Goal: Task Accomplishment & Management: Manage account settings

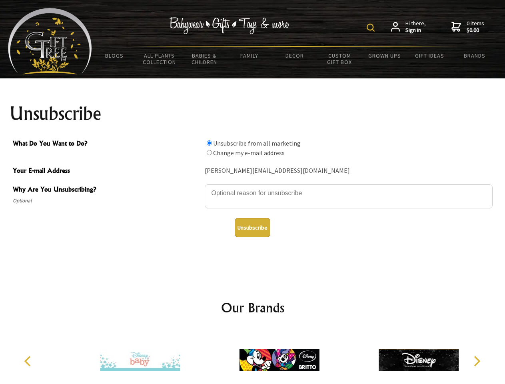
click at [372, 28] on img at bounding box center [370, 28] width 8 height 8
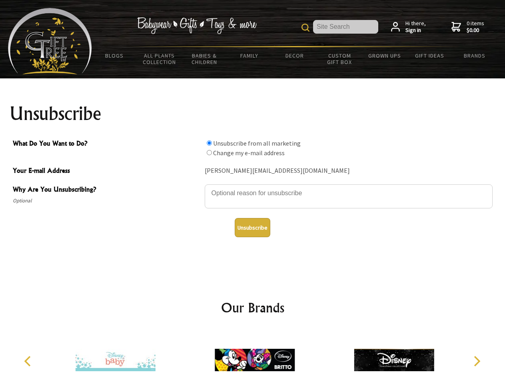
click at [253, 187] on textarea "Why Are You Unsubscribing?" at bounding box center [349, 196] width 288 height 24
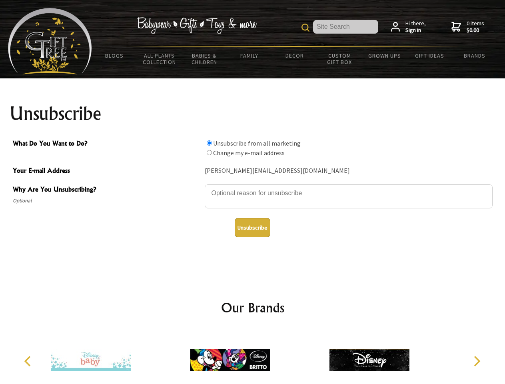
click at [209, 143] on input "What Do You Want to Do?" at bounding box center [209, 142] width 5 height 5
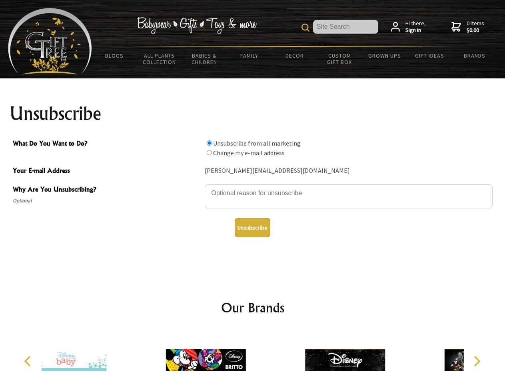
click at [209, 152] on input "What Do You Want to Do?" at bounding box center [209, 152] width 5 height 5
radio input "true"
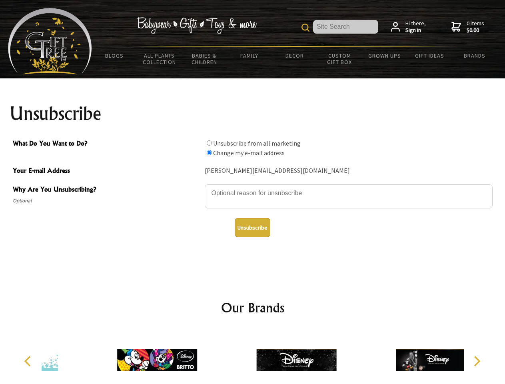
click at [252, 227] on button "Unsubscribe" at bounding box center [253, 227] width 36 height 19
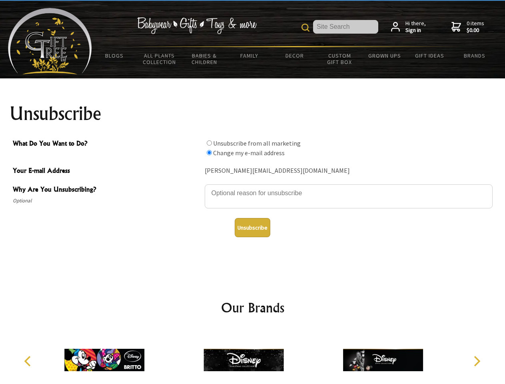
click at [29, 361] on icon "Previous" at bounding box center [28, 361] width 10 height 10
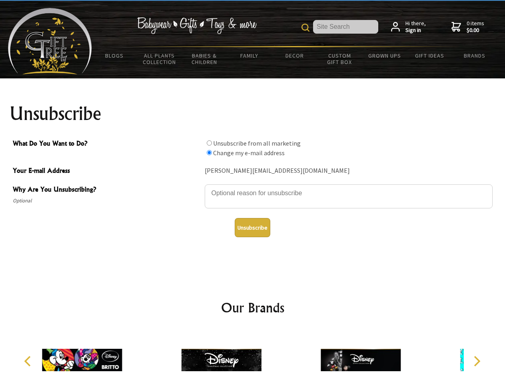
click at [476, 361] on icon "Next" at bounding box center [476, 361] width 10 height 10
